Goal: Information Seeking & Learning: Learn about a topic

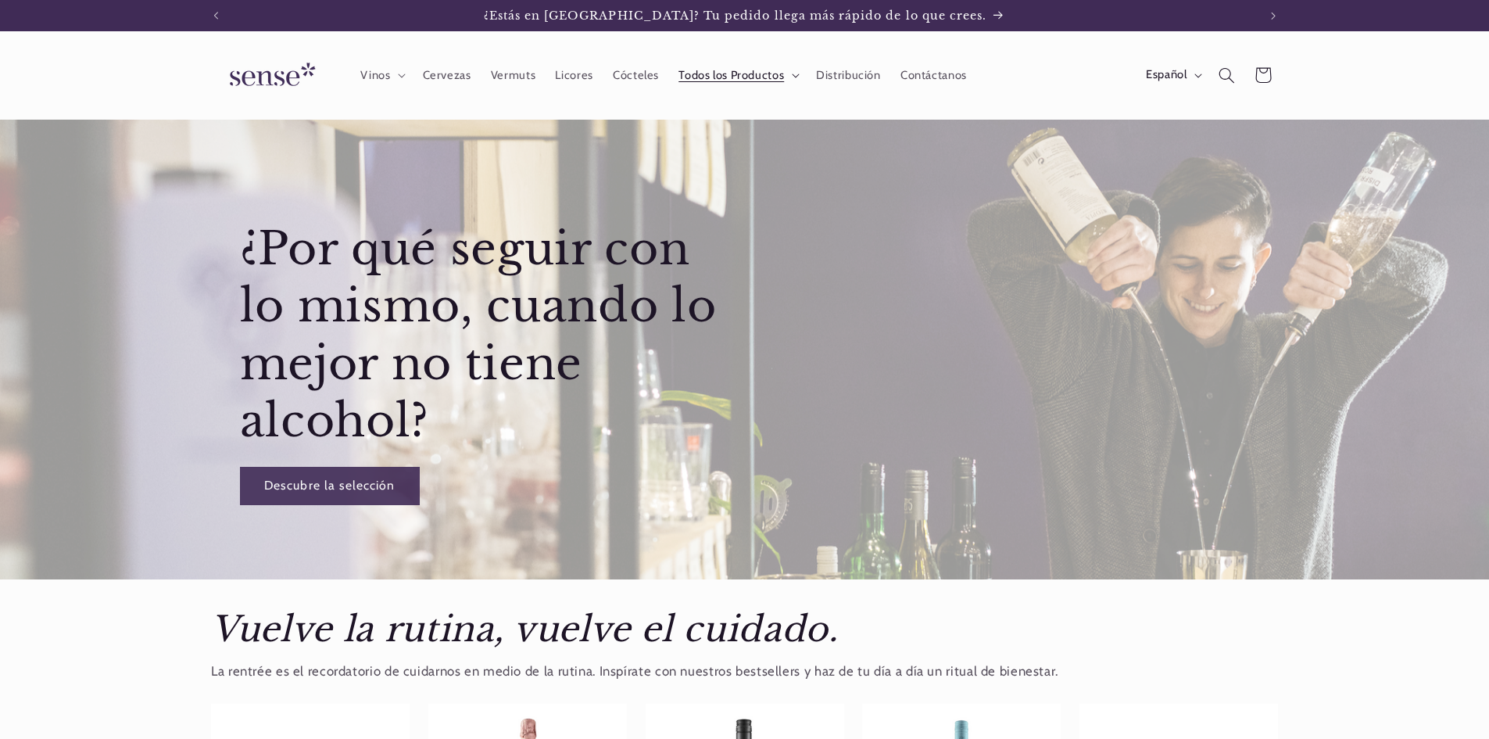
click at [733, 74] on span "Todos los Productos" at bounding box center [732, 75] width 106 height 15
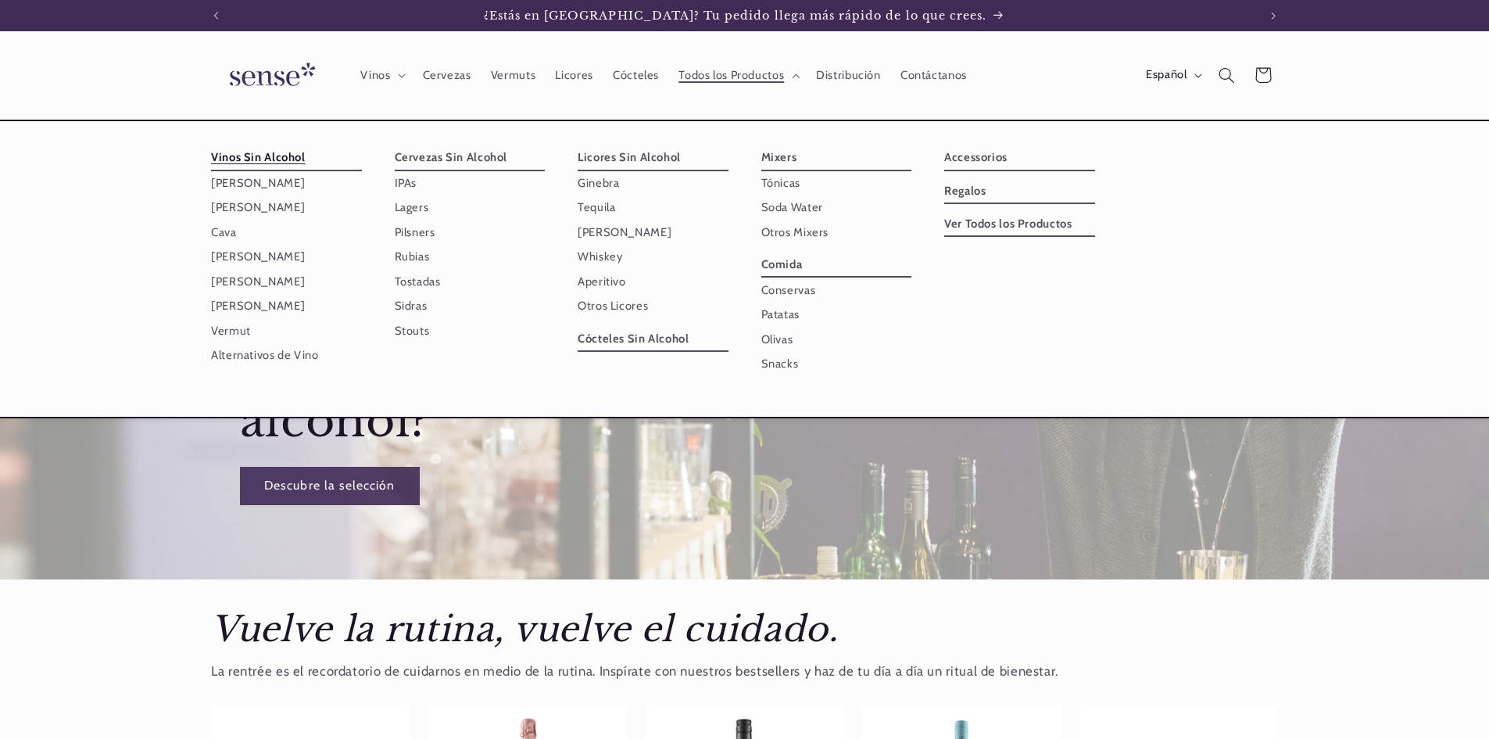
click at [272, 156] on link "Vinos Sin Alcohol" at bounding box center [286, 157] width 151 height 25
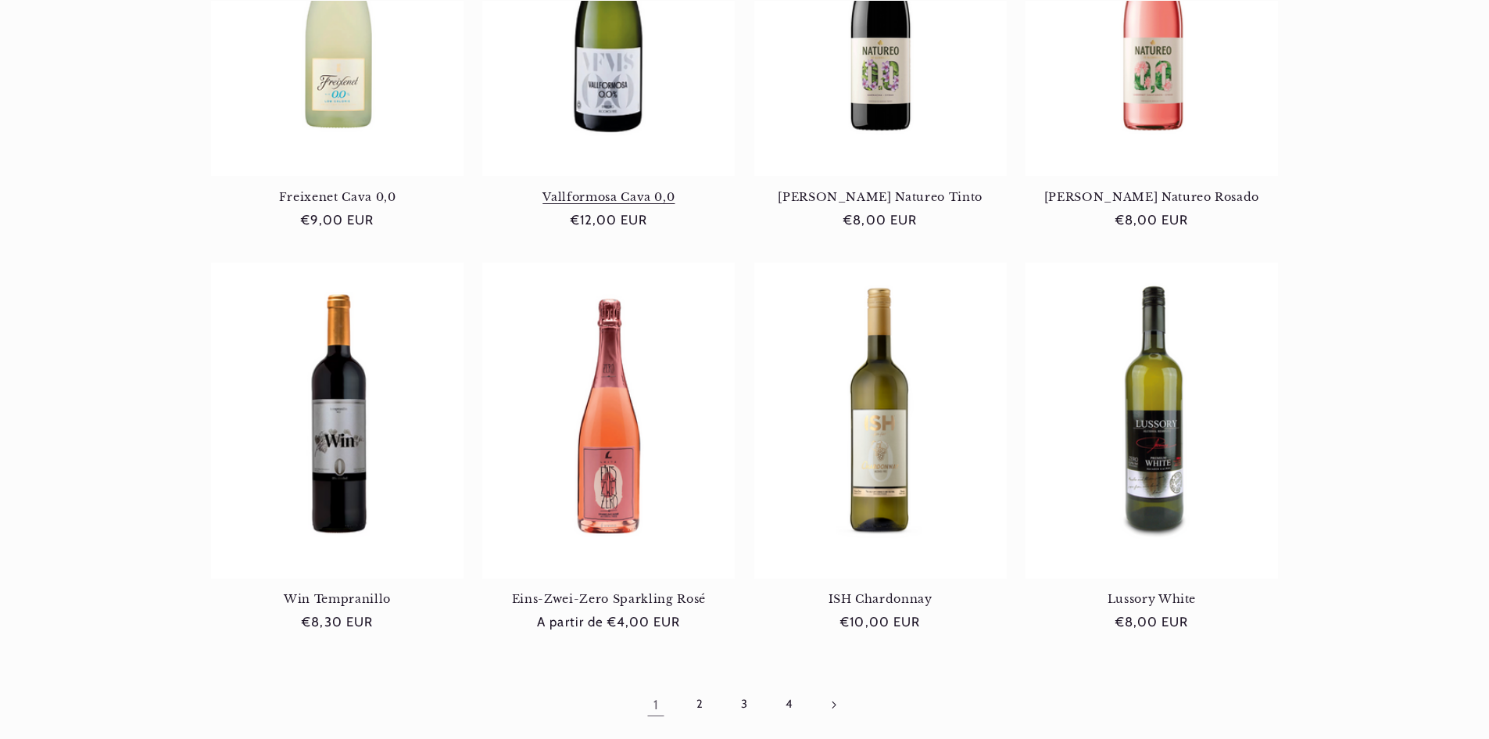
scroll to position [1407, 0]
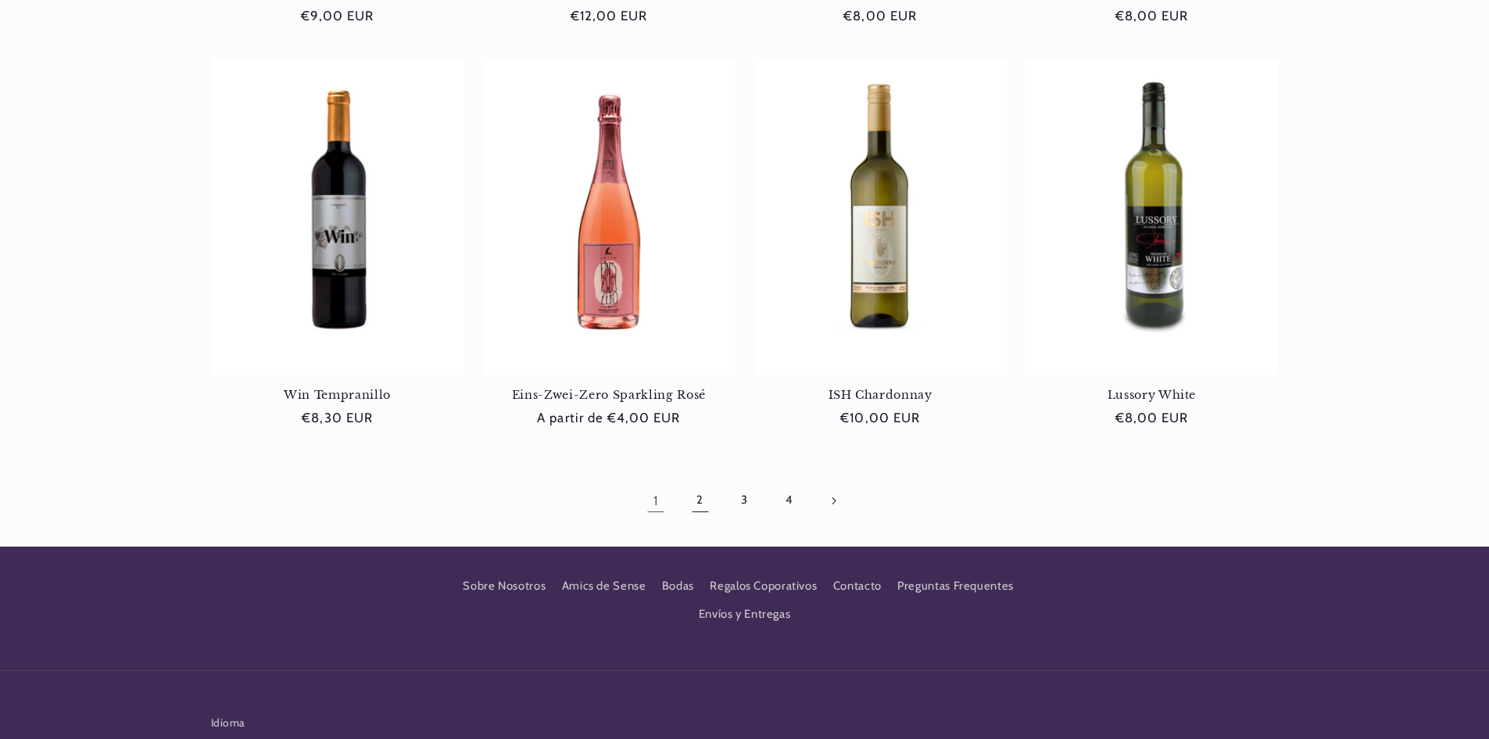
click at [698, 503] on link "2" at bounding box center [701, 500] width 36 height 36
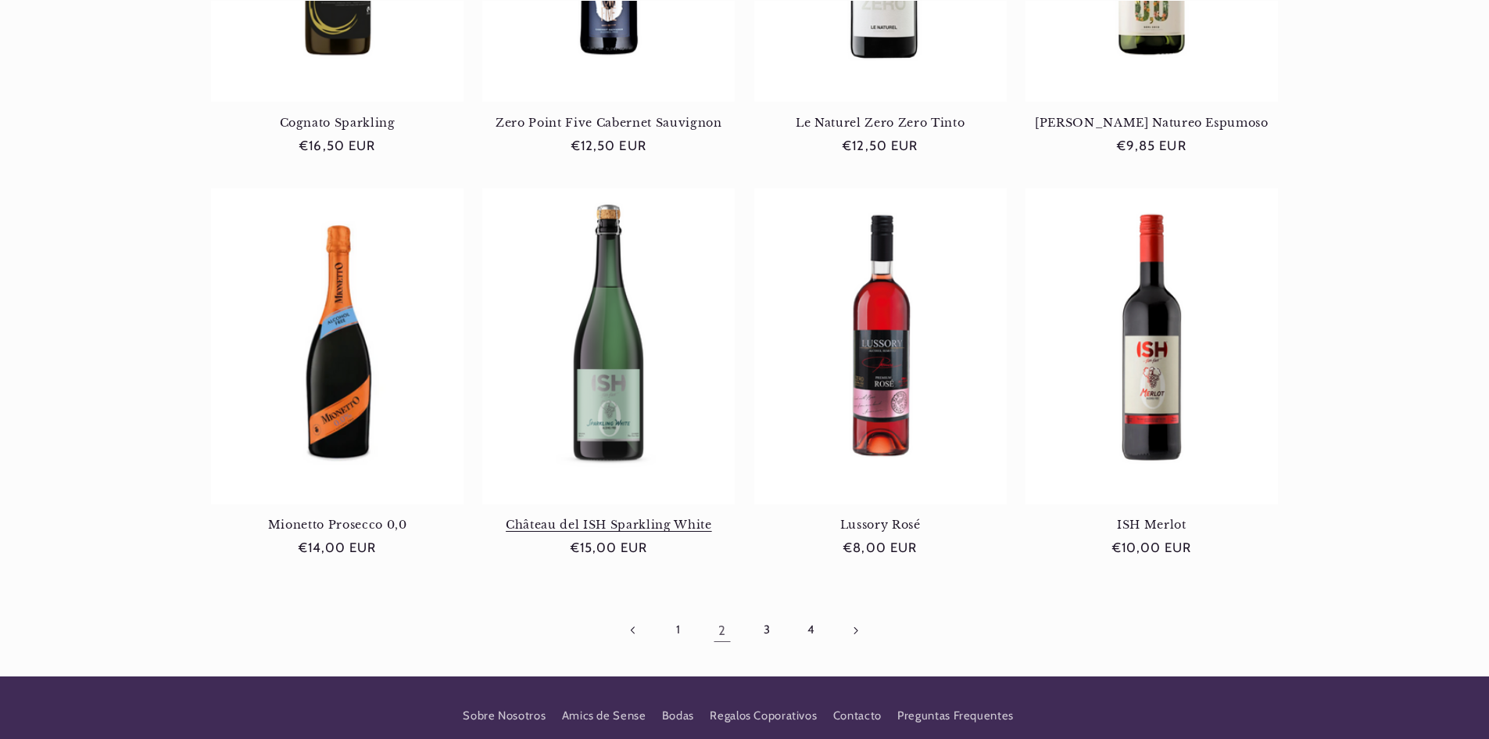
scroll to position [1329, 0]
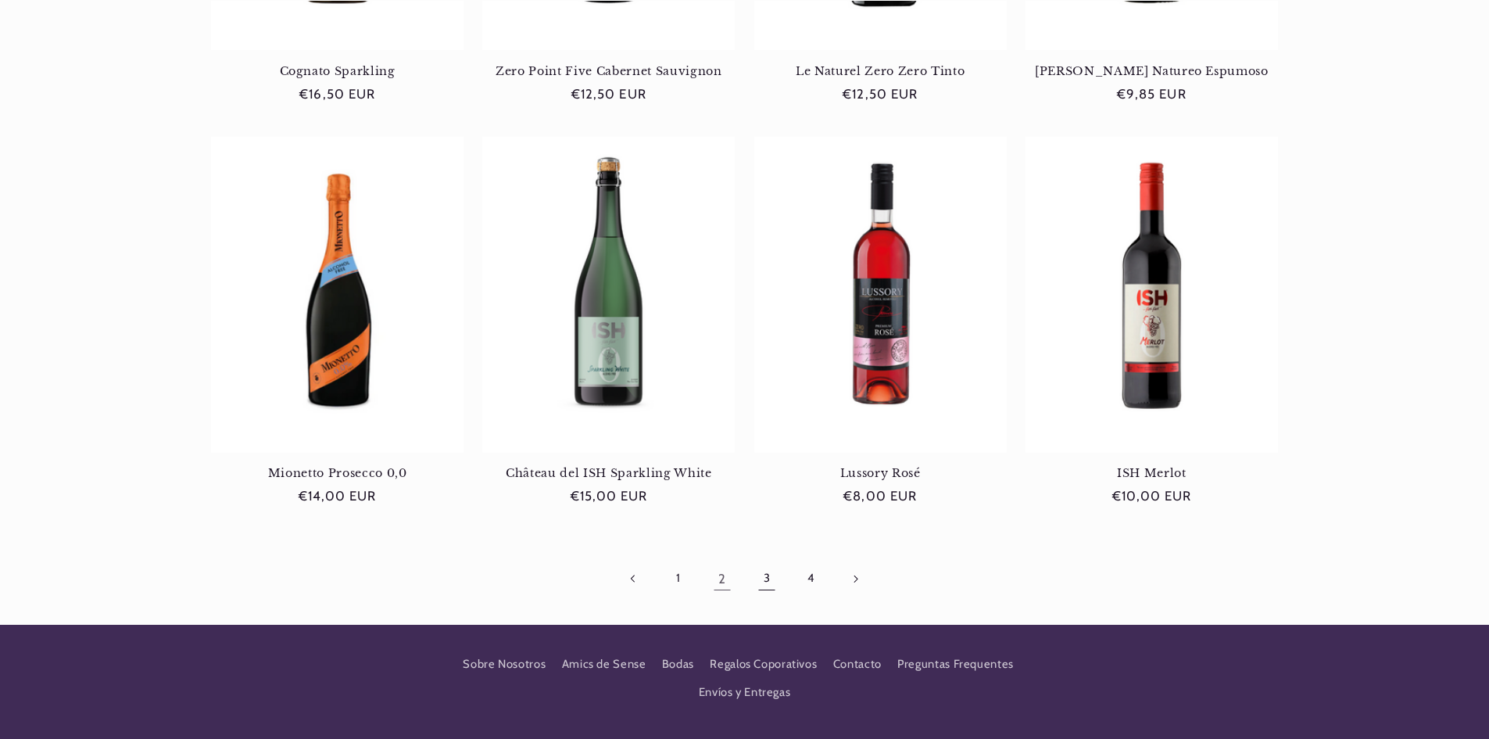
click at [764, 582] on link "3" at bounding box center [767, 579] width 36 height 36
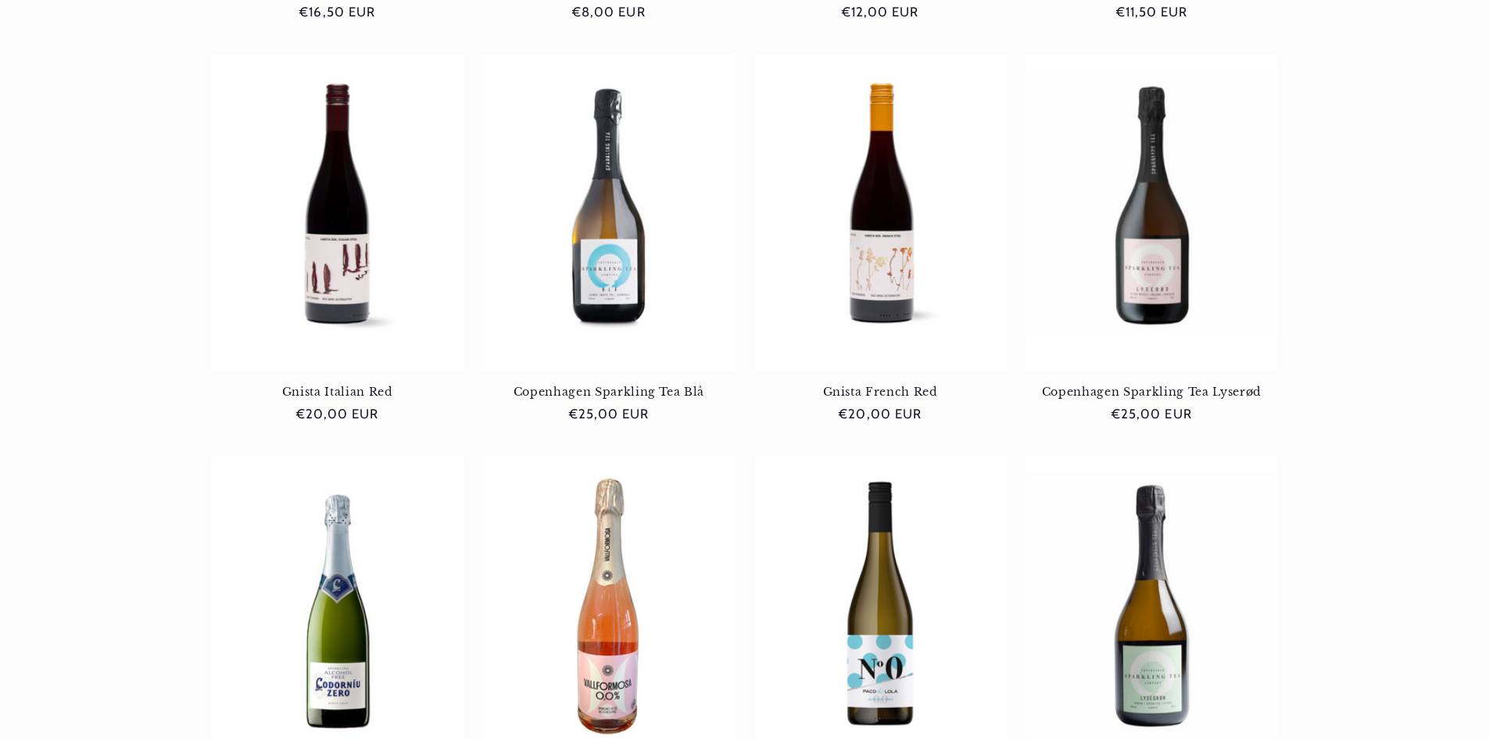
scroll to position [1251, 0]
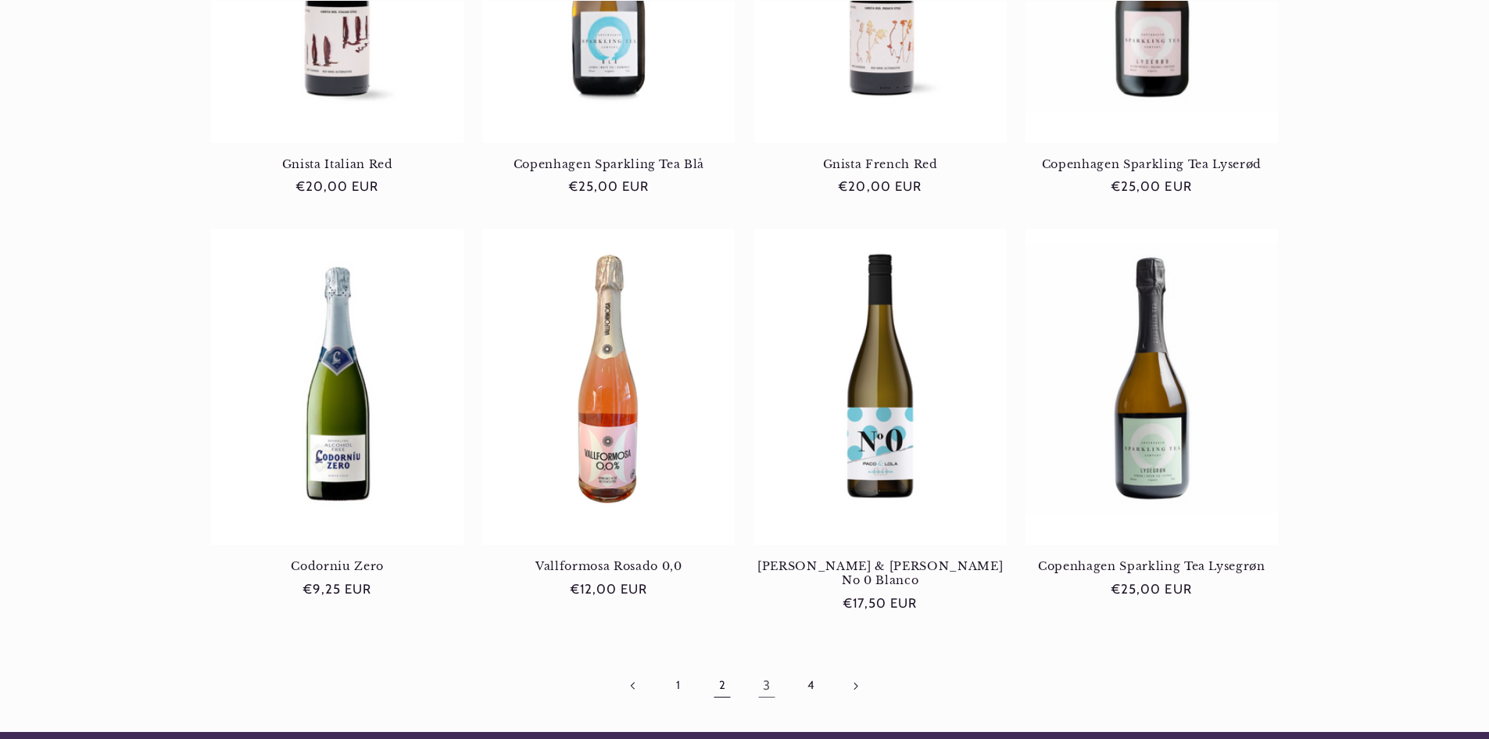
click at [727, 668] on link "2" at bounding box center [722, 686] width 36 height 36
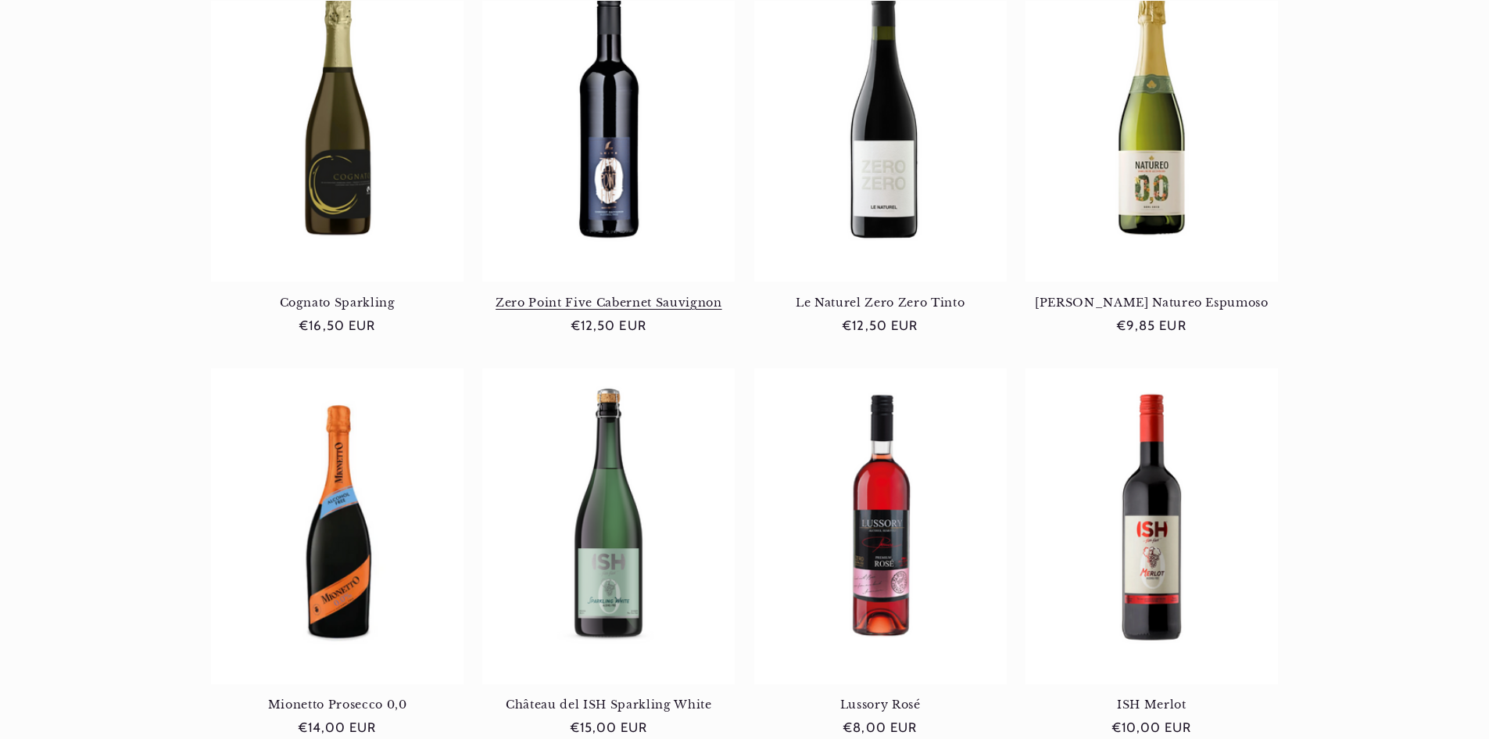
scroll to position [1251, 0]
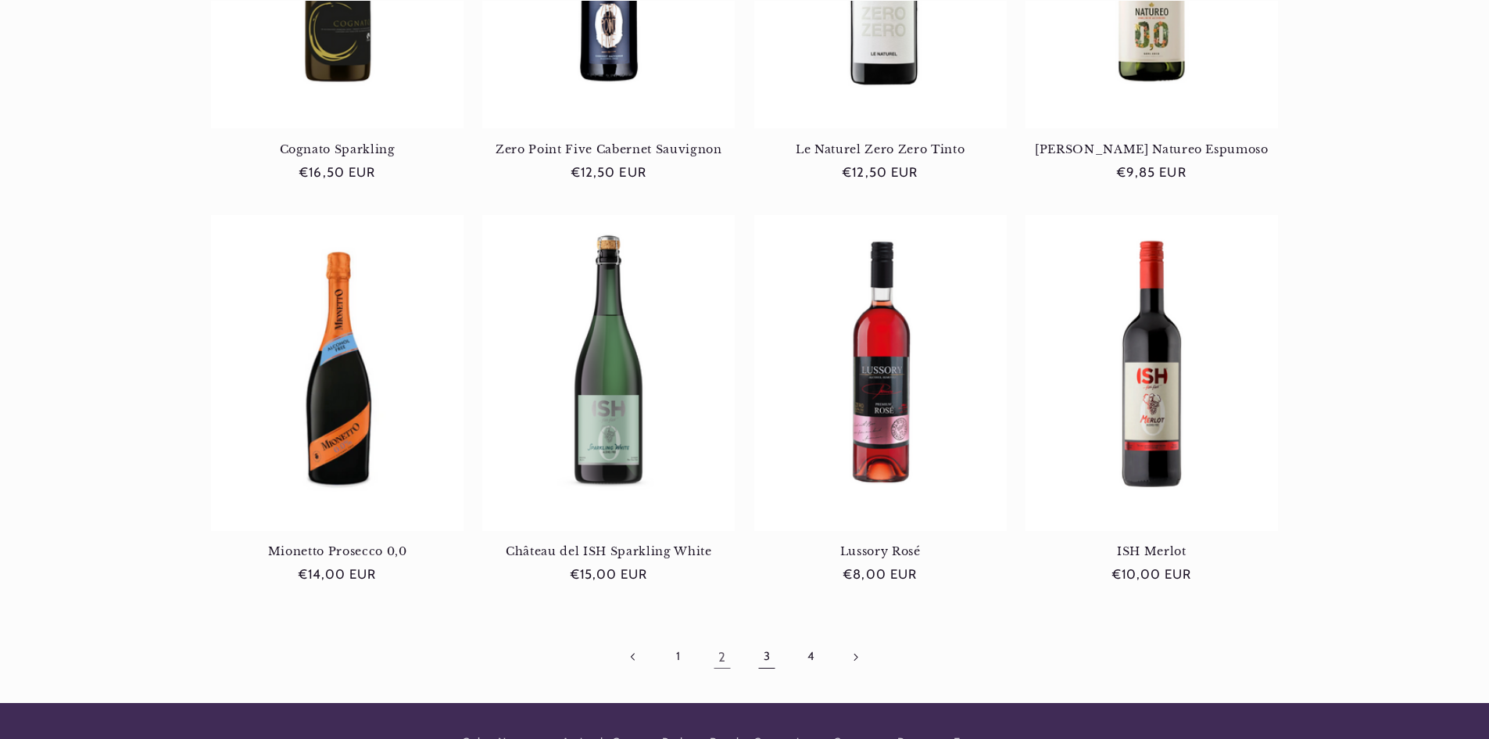
click at [761, 661] on link "3" at bounding box center [767, 657] width 36 height 36
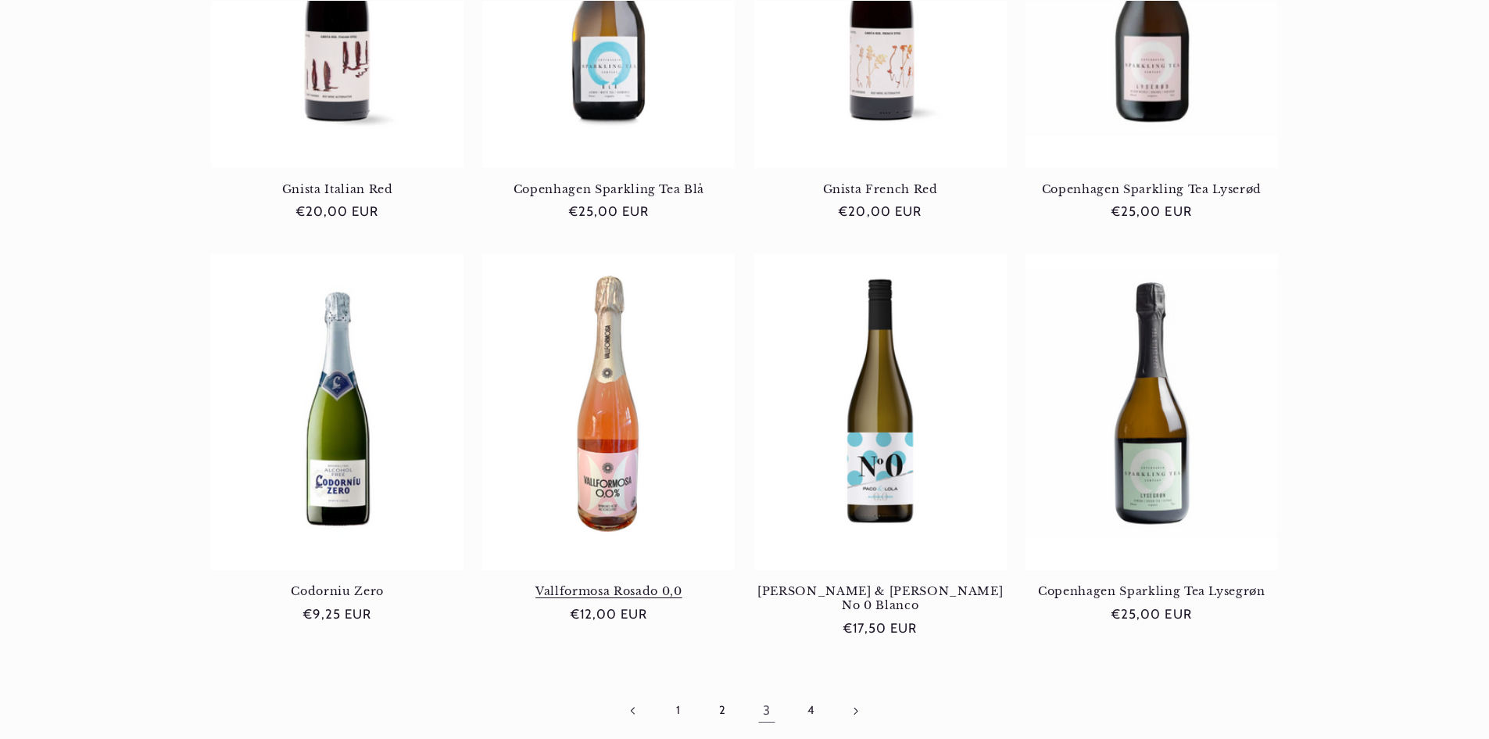
scroll to position [1329, 0]
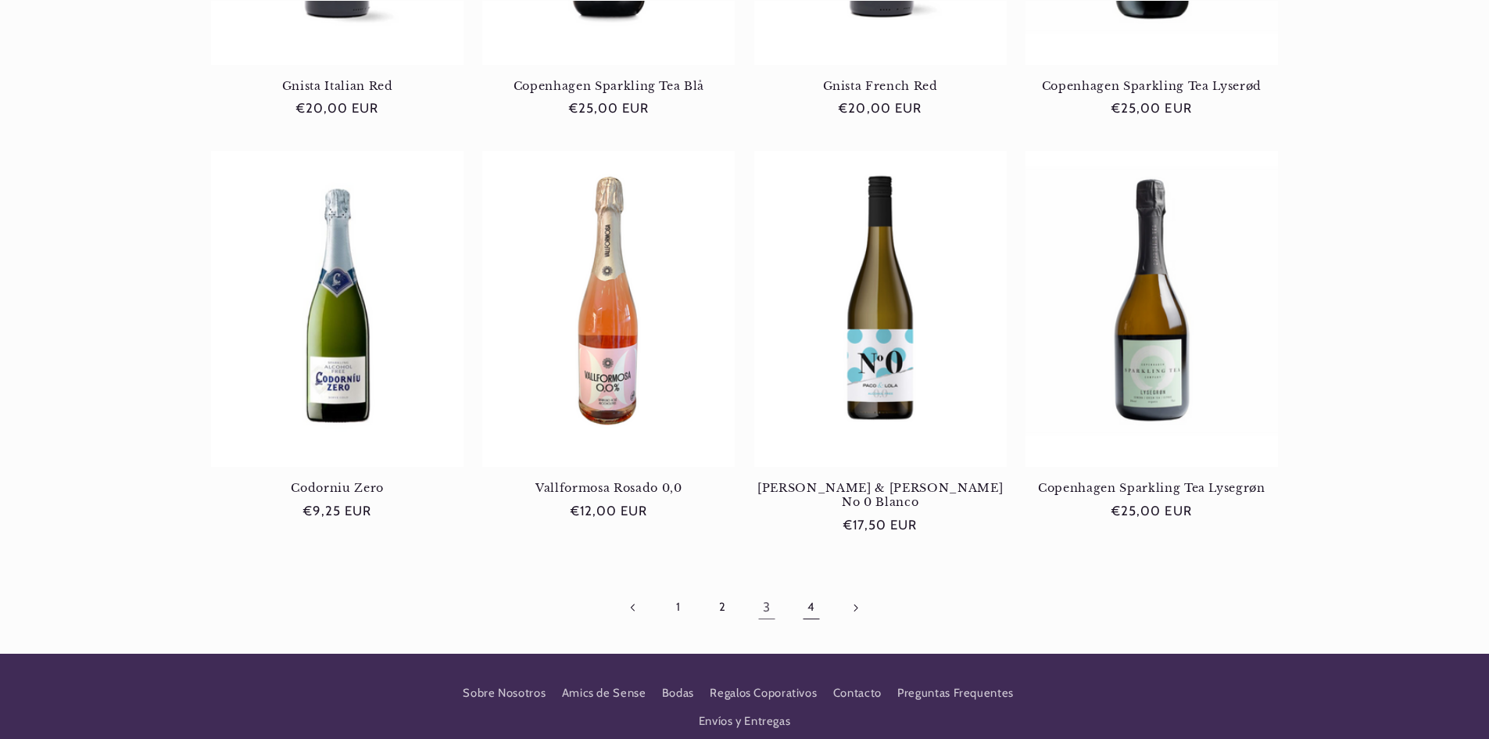
click at [808, 589] on link "4" at bounding box center [811, 607] width 36 height 36
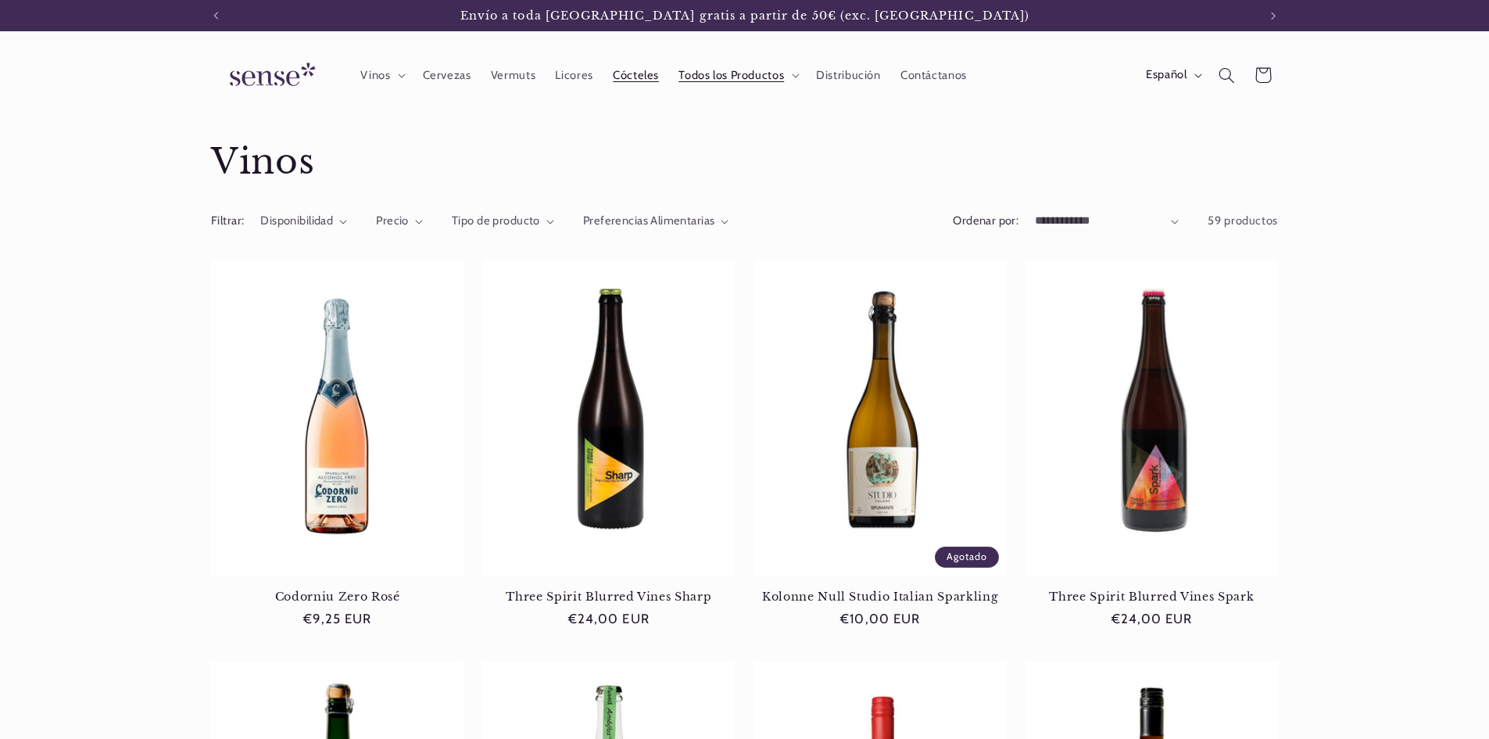
click at [622, 84] on link "Cócteles" at bounding box center [636, 75] width 66 height 34
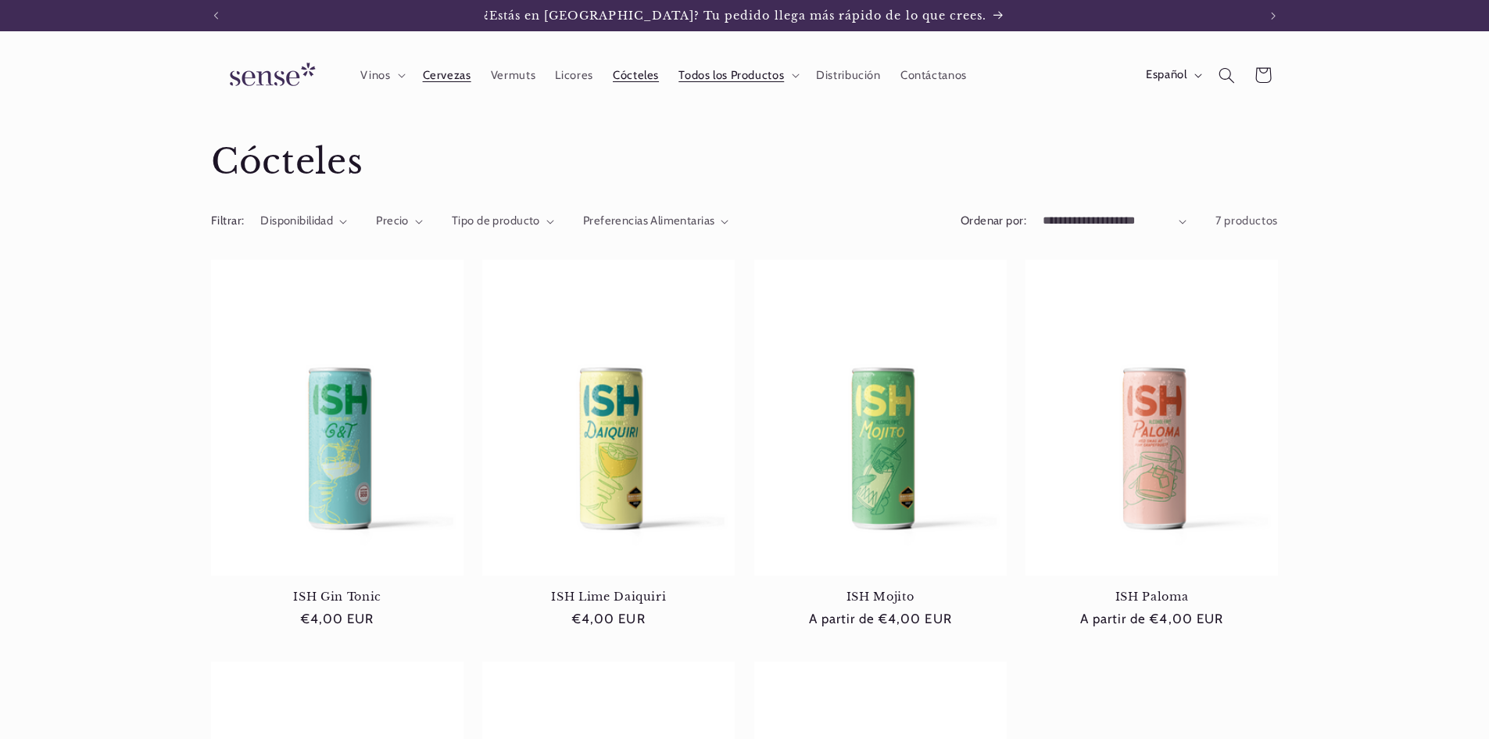
click at [441, 77] on span "Cervezas" at bounding box center [447, 75] width 48 height 15
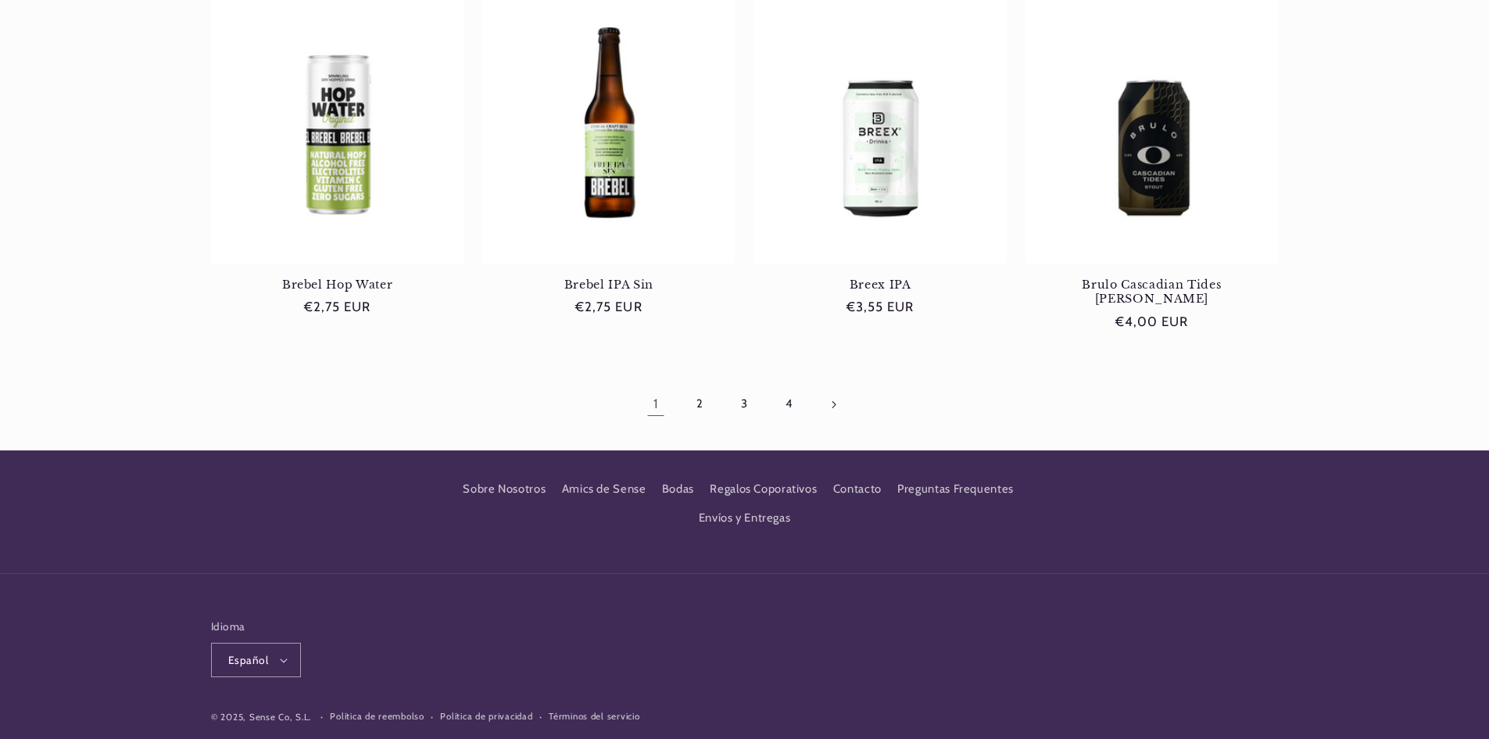
scroll to position [1567, 0]
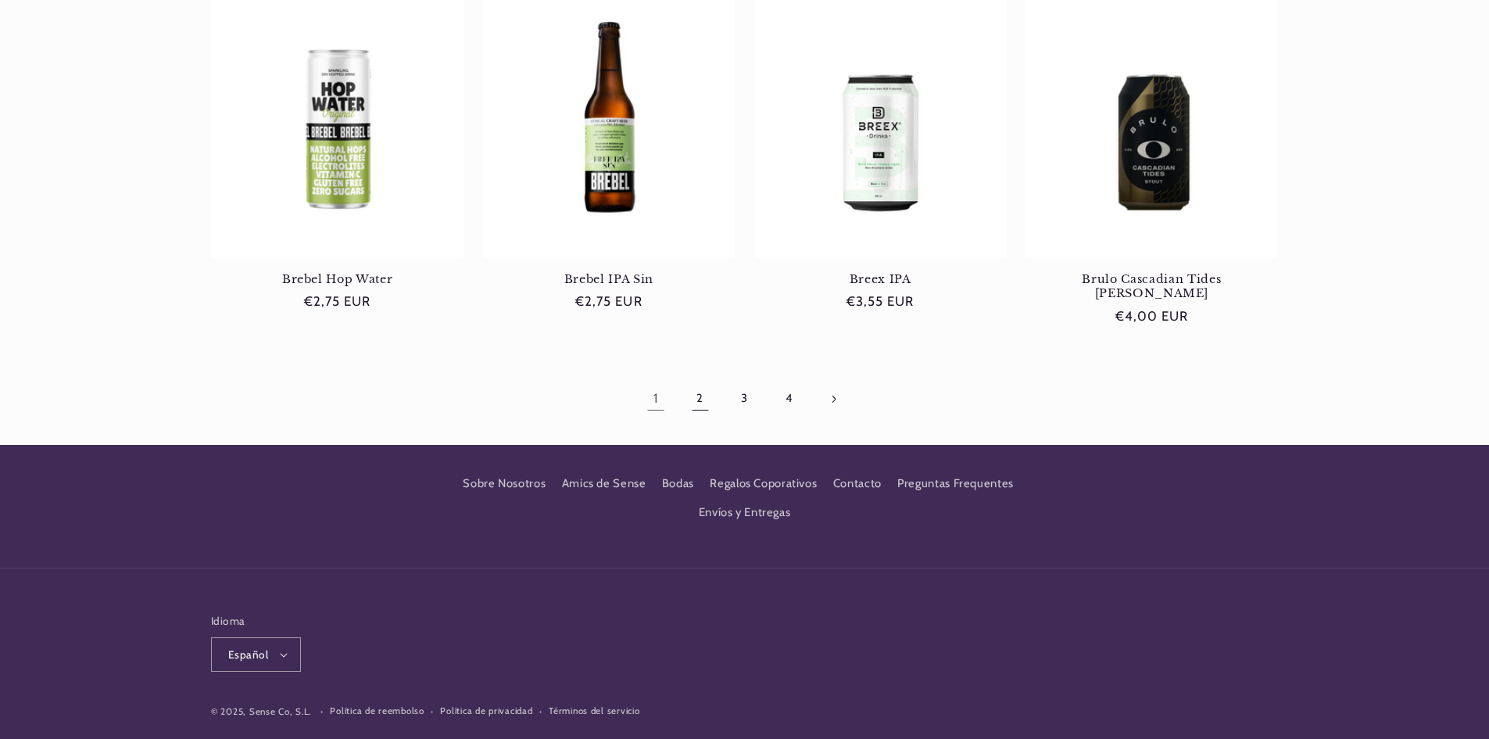
click at [697, 381] on link "2" at bounding box center [701, 399] width 36 height 36
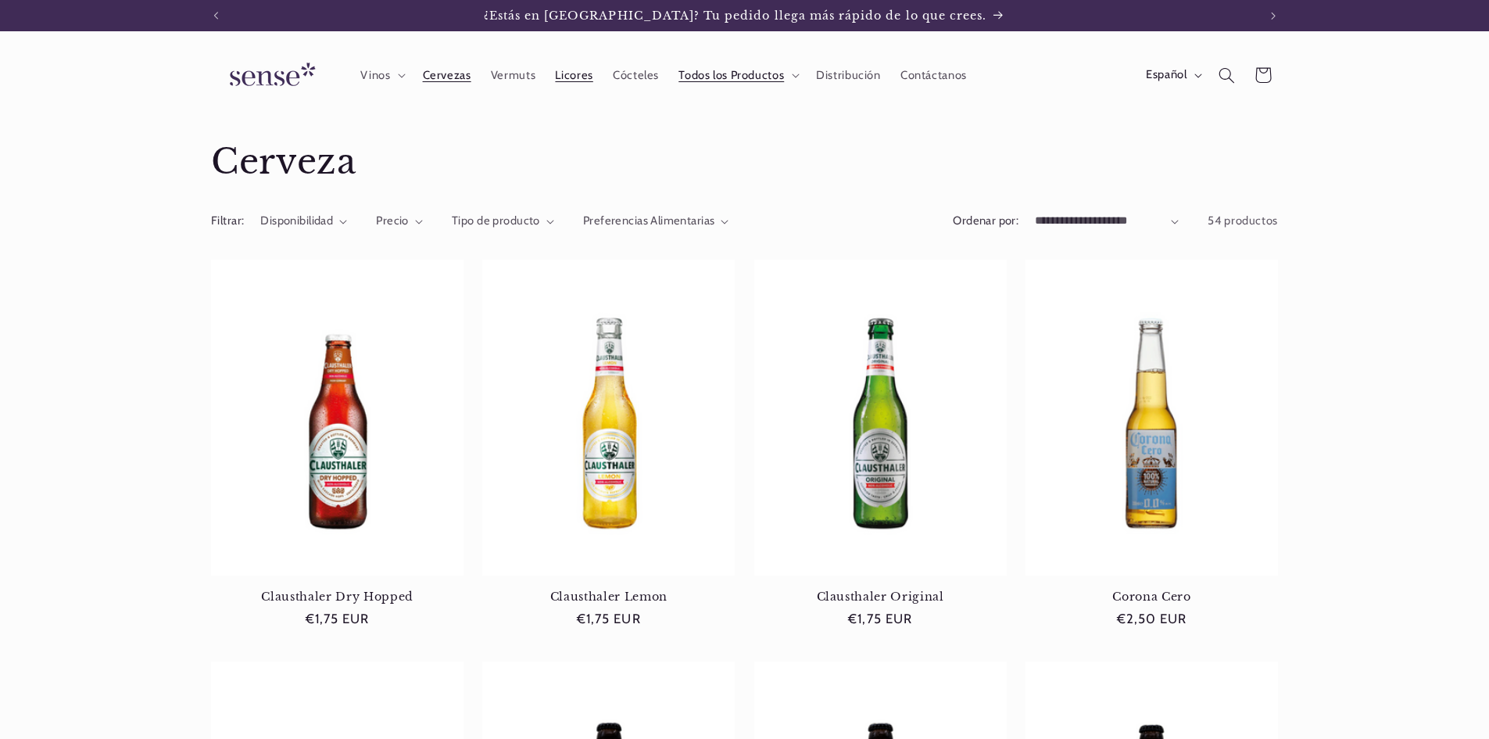
click at [566, 77] on span "Licores" at bounding box center [574, 75] width 38 height 15
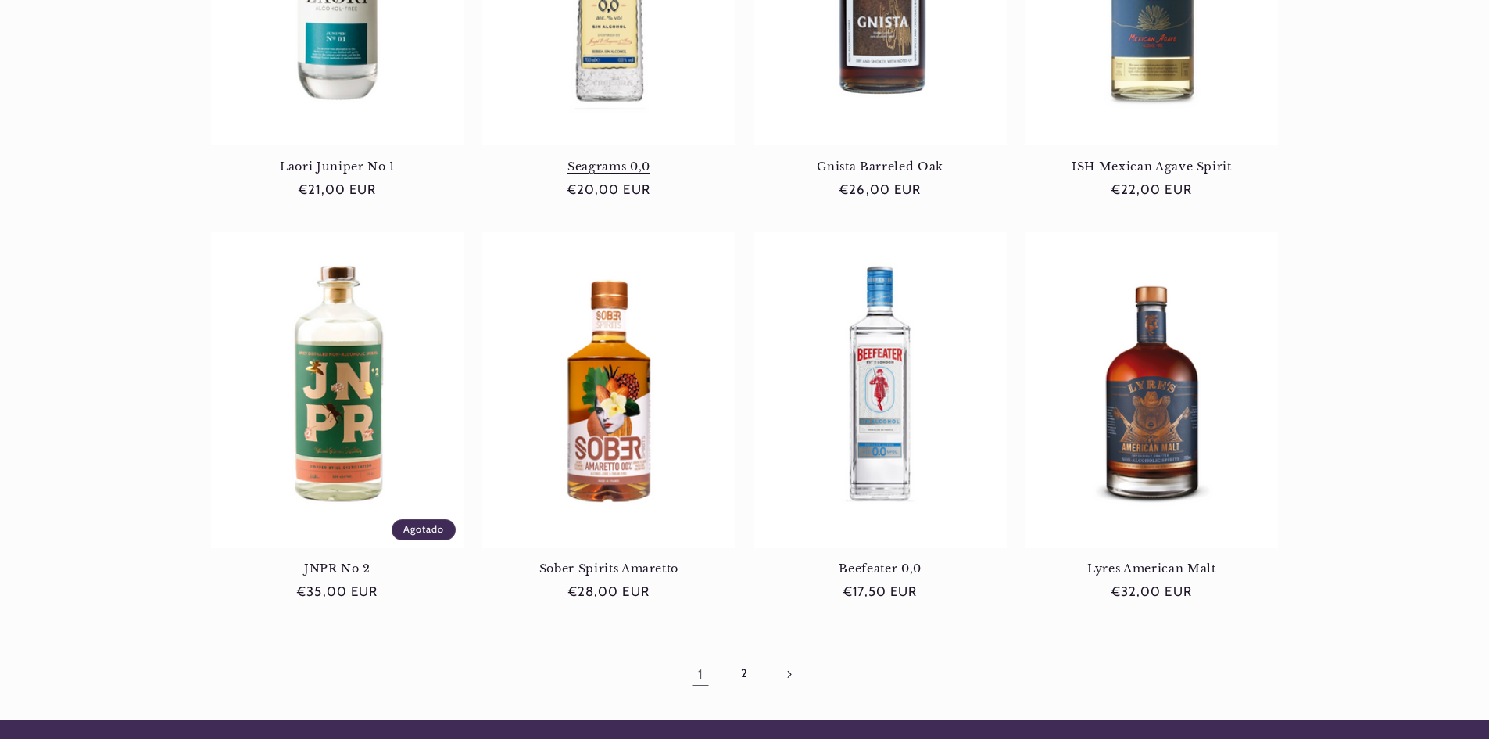
scroll to position [1485, 0]
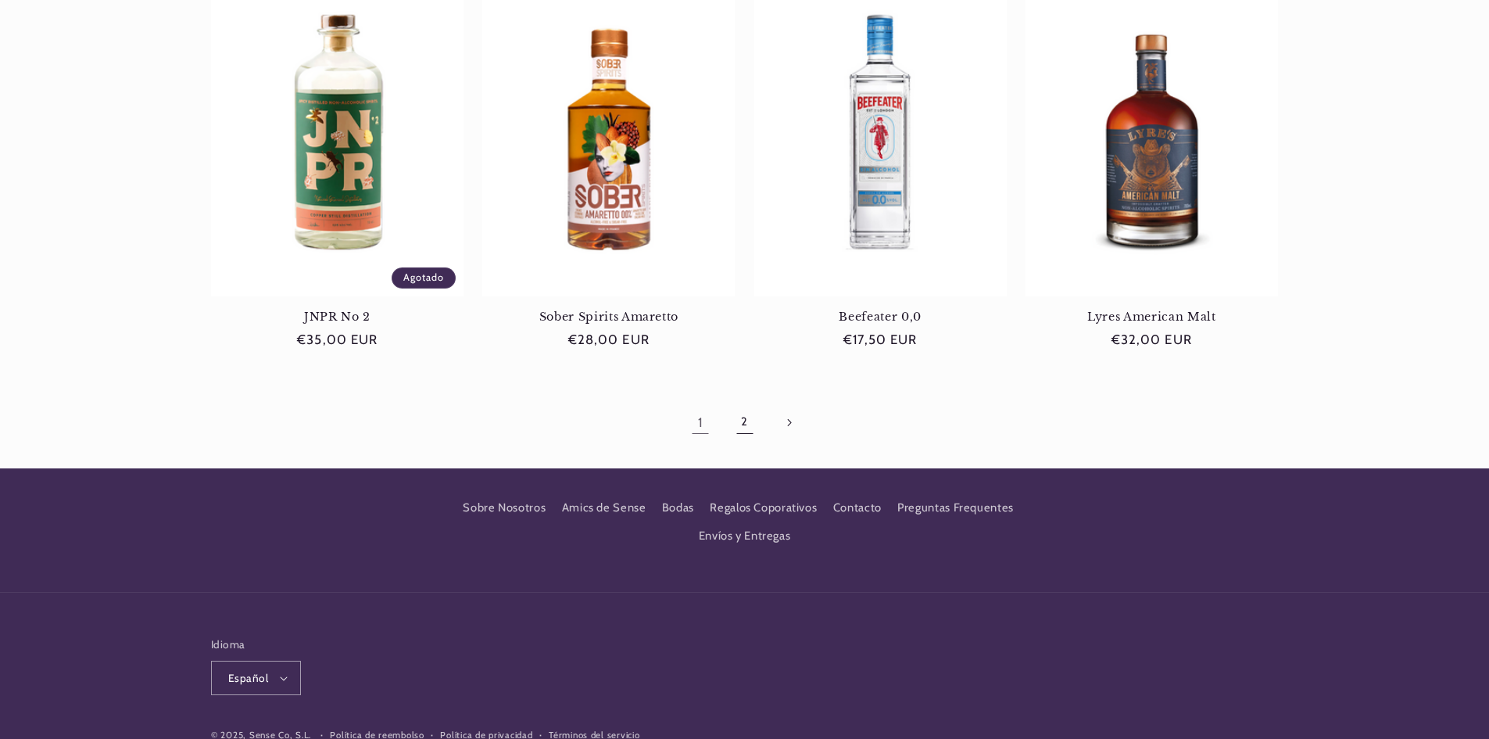
click at [741, 421] on link "2" at bounding box center [744, 422] width 36 height 36
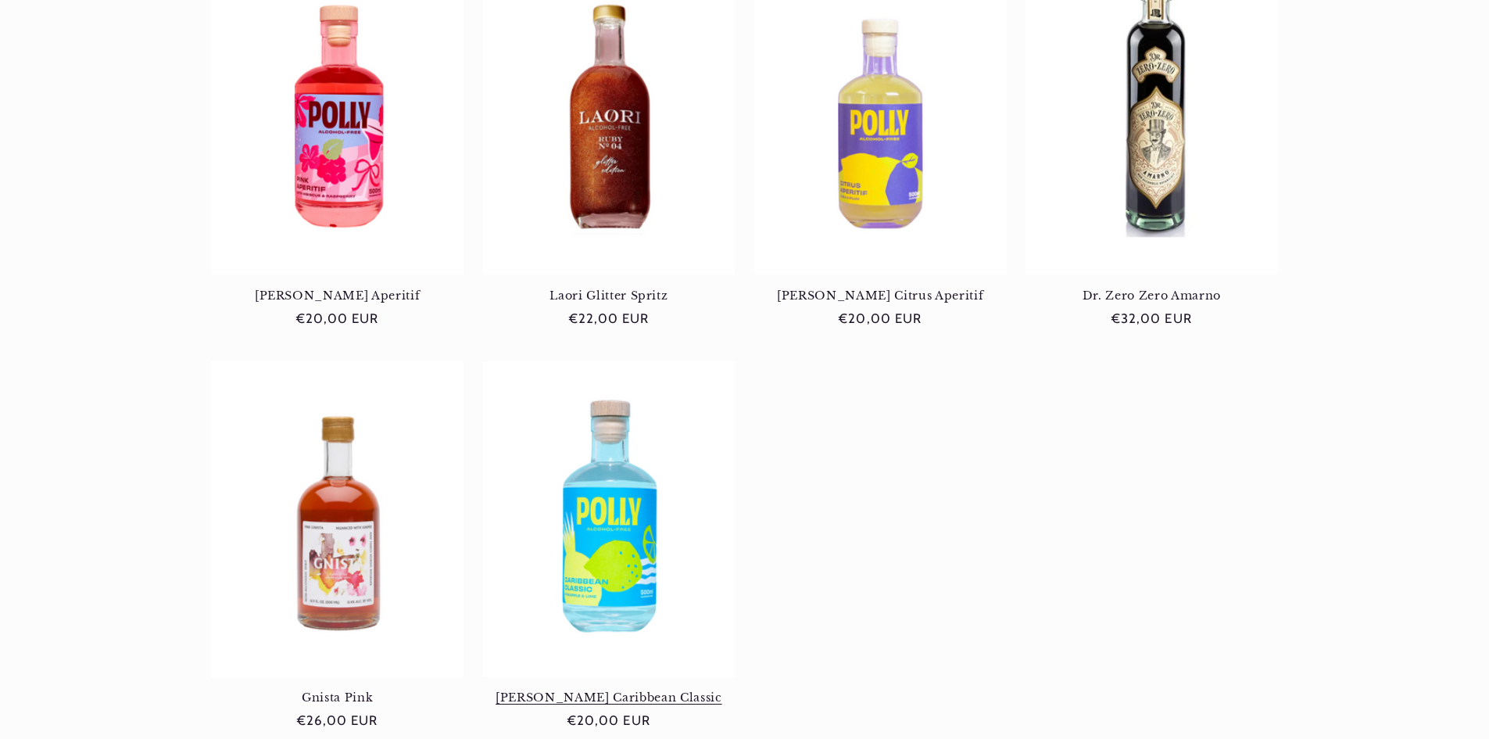
scroll to position [1329, 0]
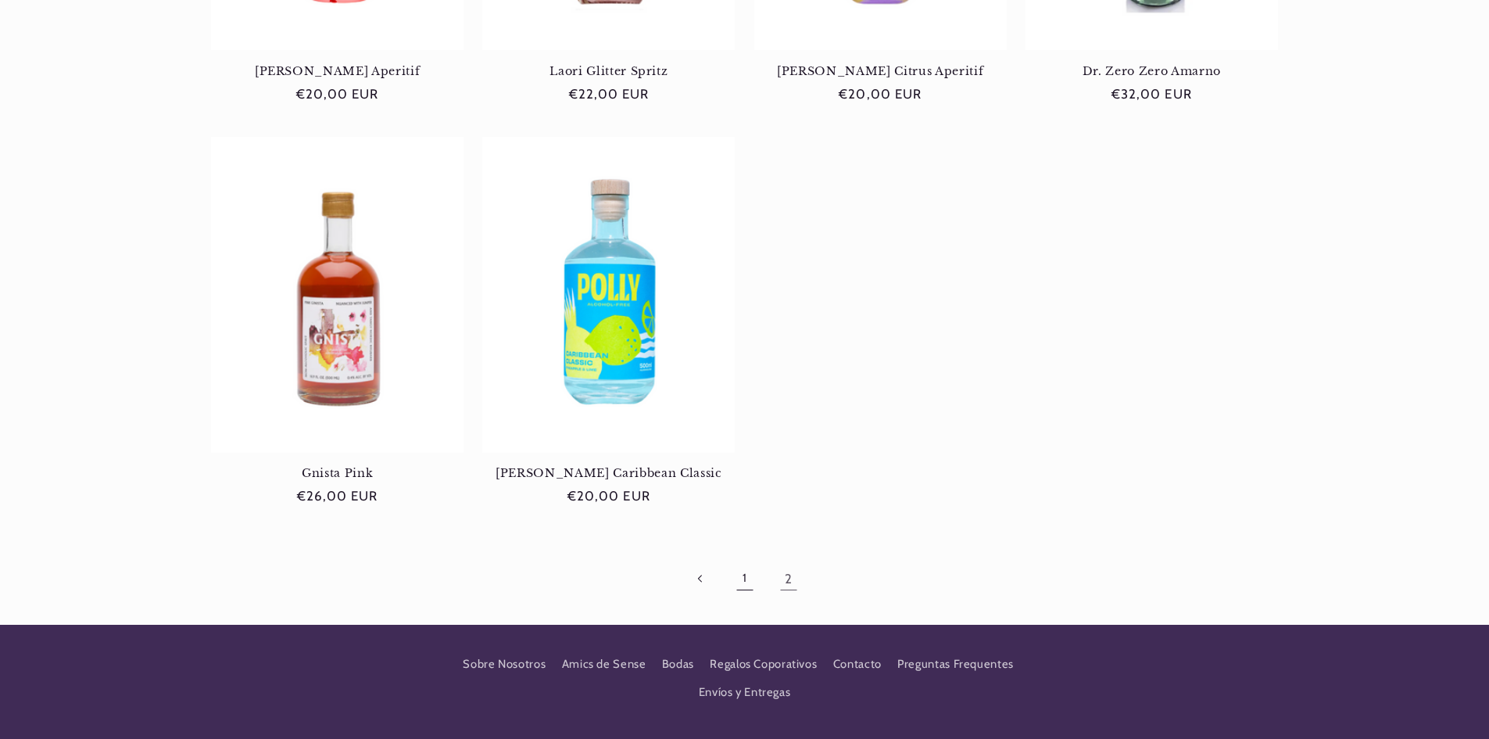
click at [742, 574] on link "1" at bounding box center [744, 579] width 36 height 36
